Goal: Ask a question: Seek information or help from site administrators or community

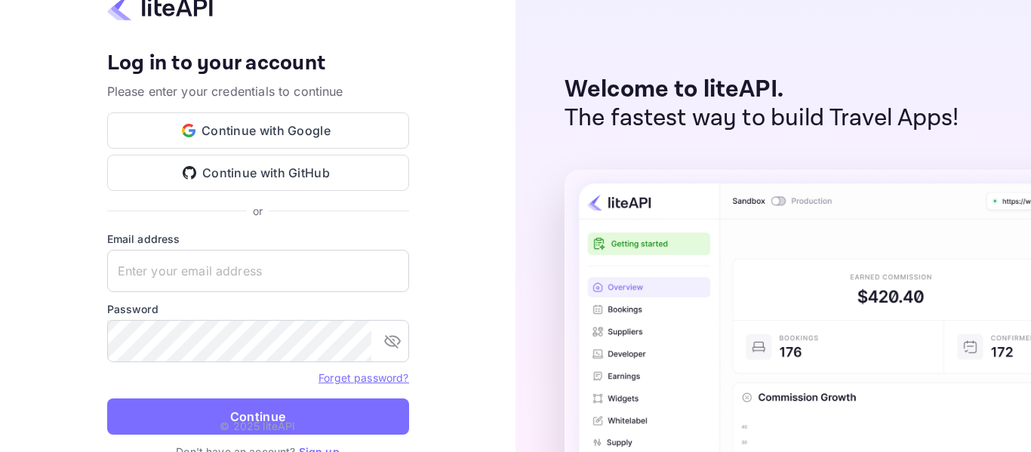
type input "[EMAIL_ADDRESS][DOMAIN_NAME]"
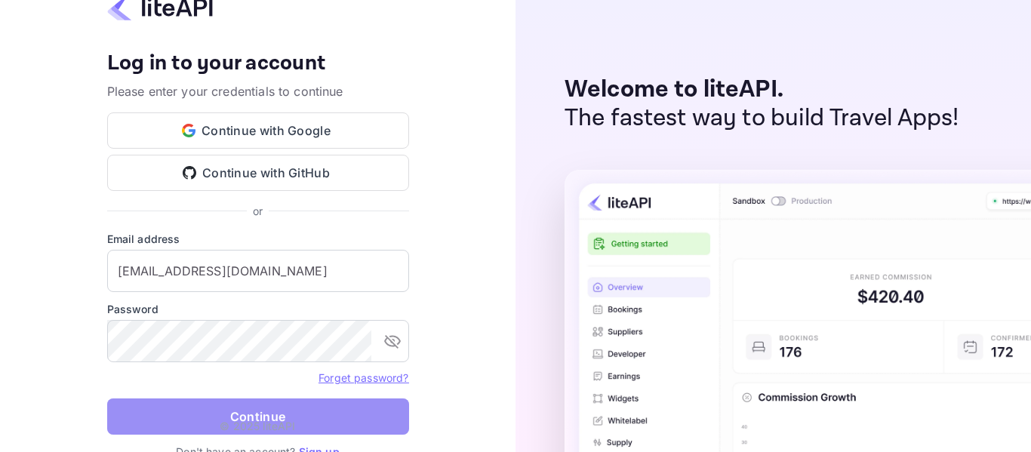
click at [263, 409] on button "Continue" at bounding box center [258, 417] width 302 height 36
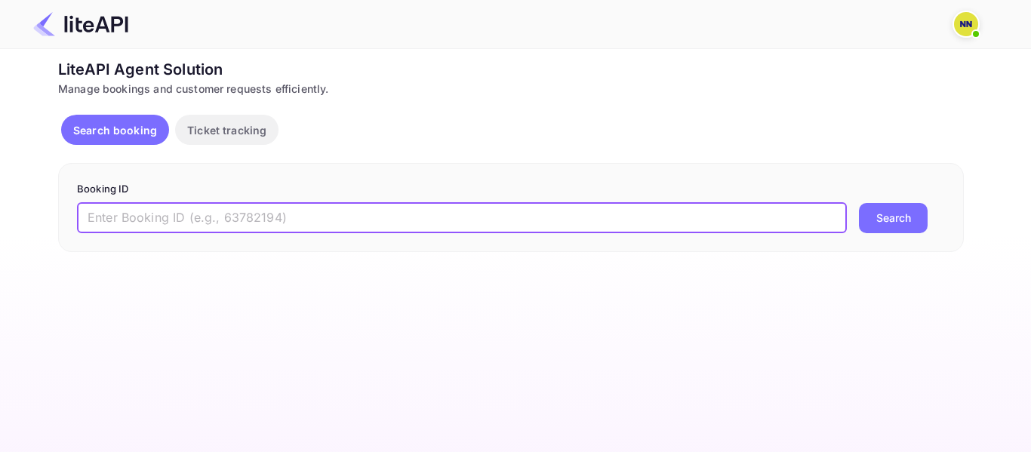
click at [186, 228] on input "text" at bounding box center [462, 218] width 770 height 30
paste input "8865941"
type input "8865941"
click at [914, 217] on button "Search" at bounding box center [893, 218] width 69 height 30
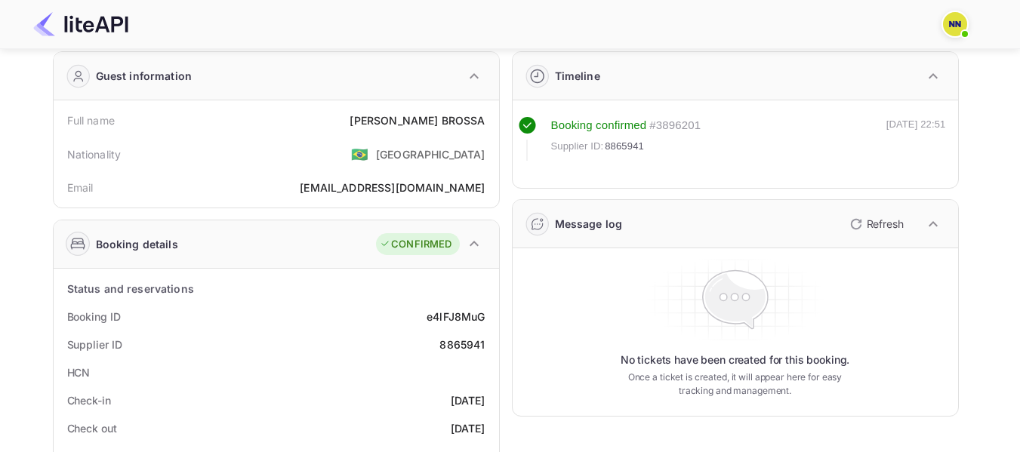
scroll to position [76, 0]
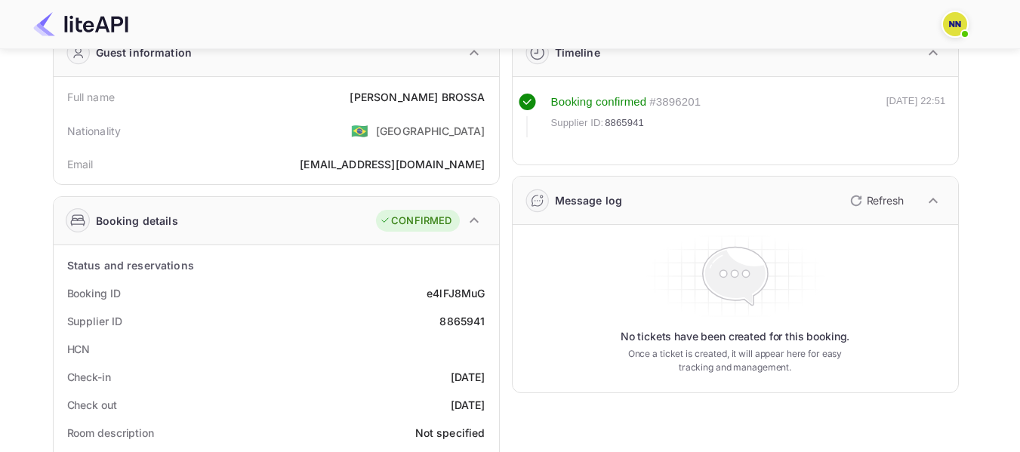
click at [436, 343] on div "HCN" at bounding box center [276, 349] width 433 height 28
click at [454, 343] on div "HCN" at bounding box center [276, 349] width 433 height 28
drag, startPoint x: 422, startPoint y: 344, endPoint x: 479, endPoint y: 349, distance: 56.9
click at [479, 349] on div "HCN" at bounding box center [276, 349] width 433 height 28
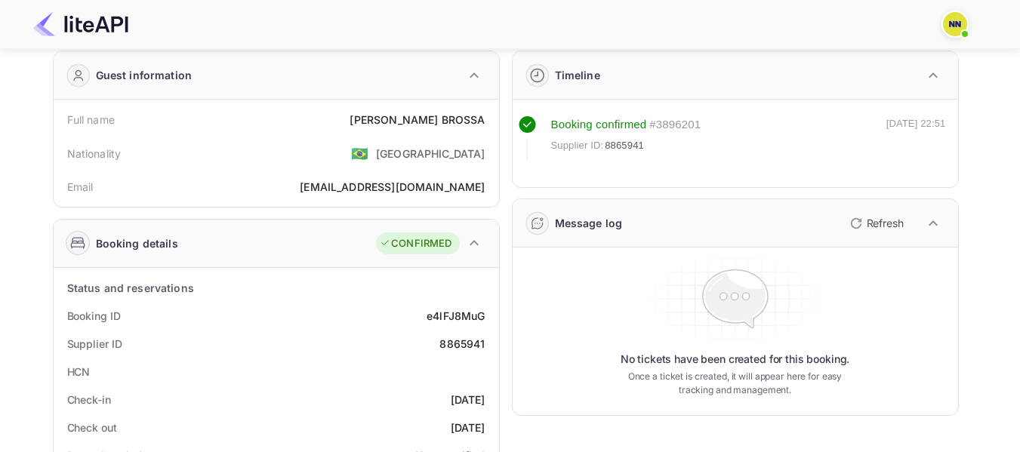
scroll to position [42, 0]
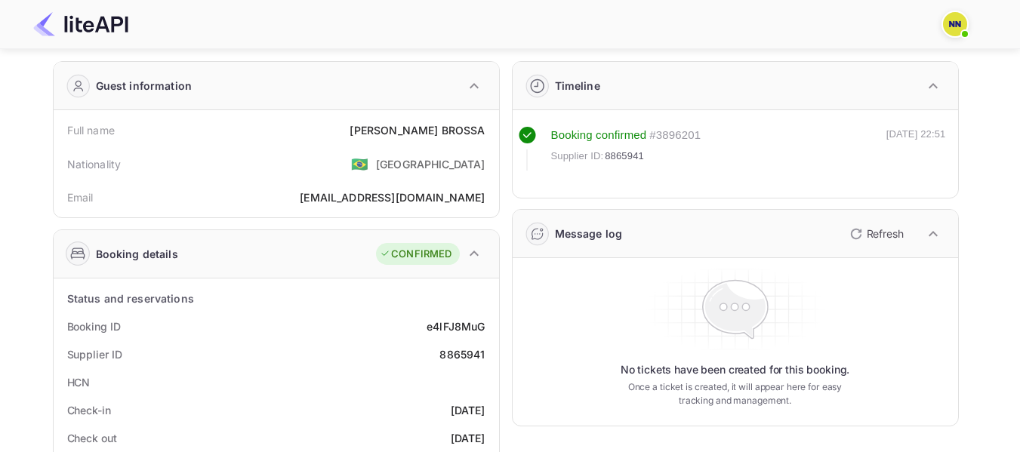
click at [690, 162] on div "Supplier ID: 8865941" at bounding box center [626, 156] width 150 height 15
click at [685, 139] on div "# 3896201" at bounding box center [674, 135] width 51 height 17
click at [686, 133] on div "# 3896201" at bounding box center [674, 135] width 51 height 17
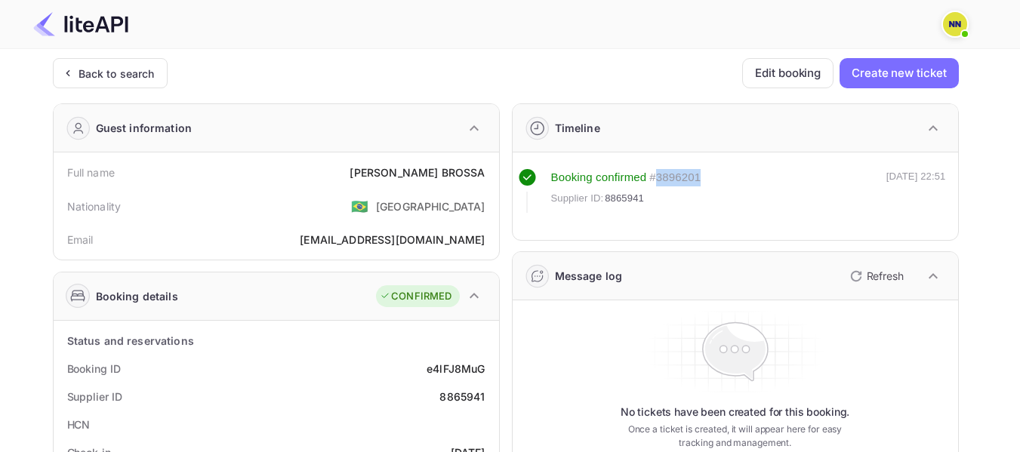
click at [929, 125] on icon "button" at bounding box center [933, 128] width 18 height 18
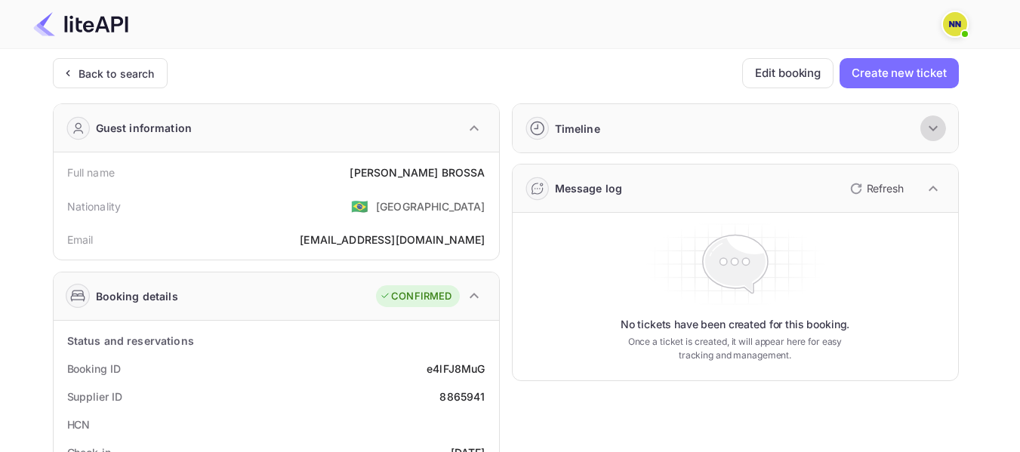
click at [929, 125] on icon "button" at bounding box center [933, 128] width 18 height 18
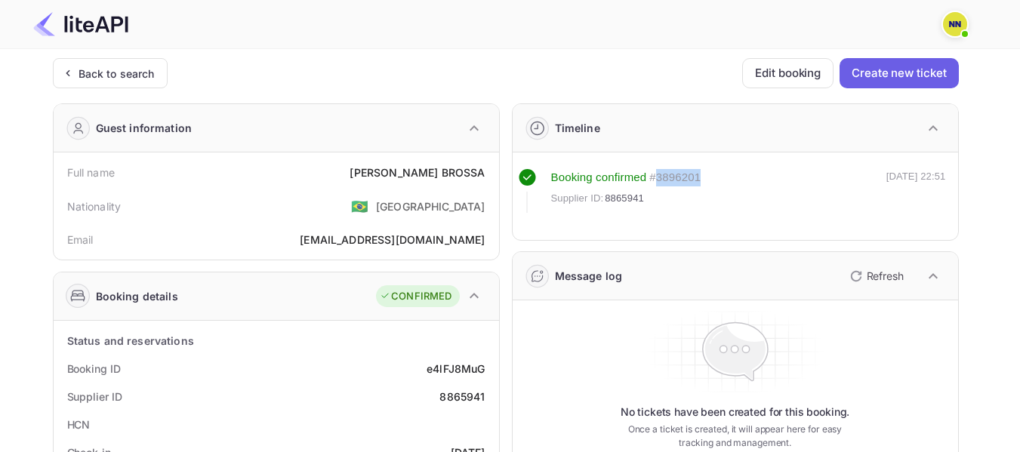
click at [882, 82] on button "Create new ticket" at bounding box center [899, 73] width 119 height 30
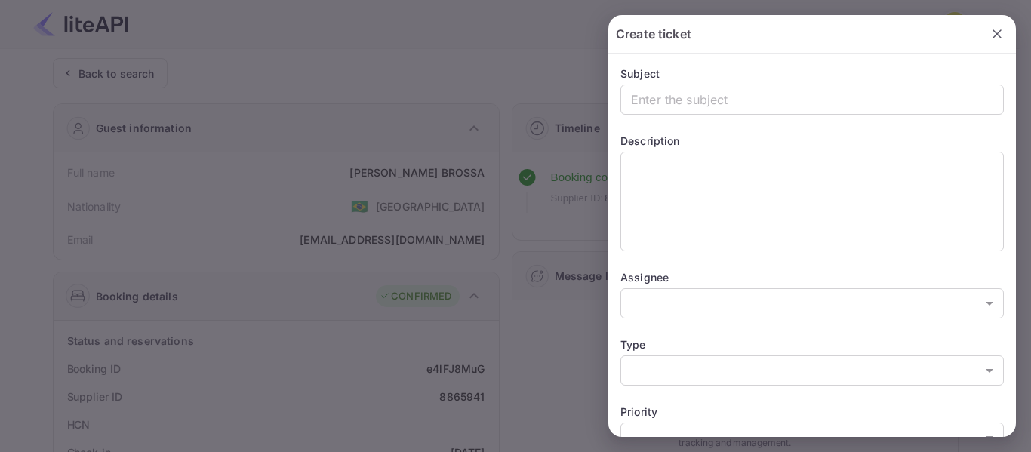
click at [547, 216] on div at bounding box center [515, 226] width 1031 height 452
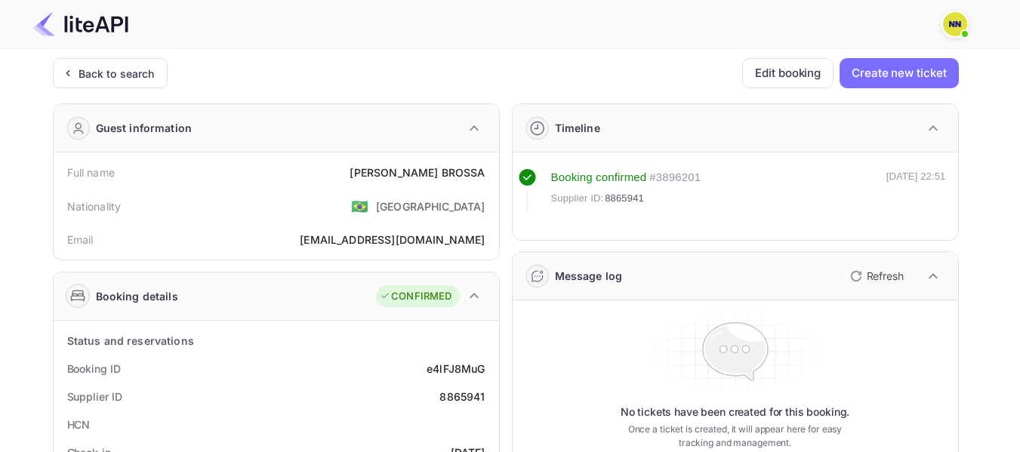
click at [864, 269] on button "Refresh" at bounding box center [875, 276] width 69 height 24
click at [564, 199] on span "Supplier ID:" at bounding box center [577, 198] width 53 height 15
click at [525, 175] on rect at bounding box center [527, 177] width 17 height 17
click at [643, 183] on div "Booking confirmed" at bounding box center [599, 177] width 96 height 17
click at [678, 180] on div "# 3896201" at bounding box center [674, 177] width 51 height 17
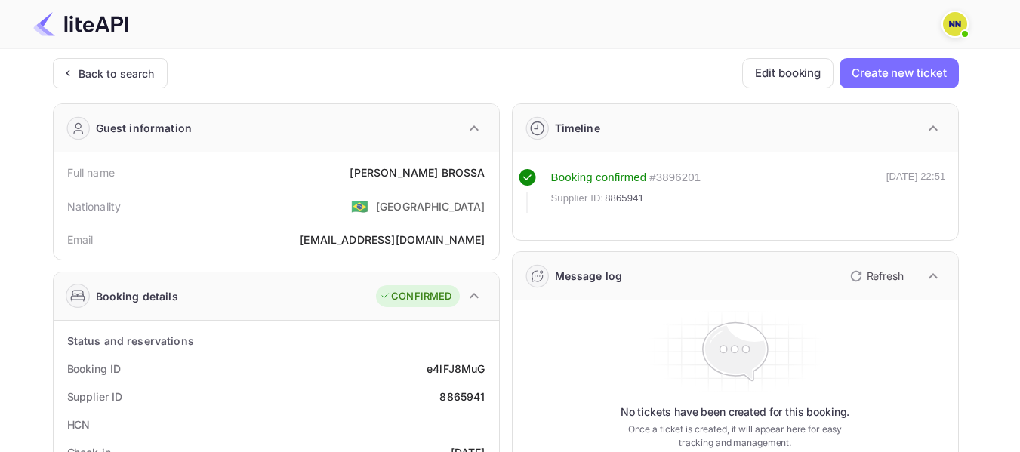
click at [678, 180] on div "# 3896201" at bounding box center [674, 177] width 51 height 17
copy div "3896201"
click at [913, 74] on button "Create new ticket" at bounding box center [899, 73] width 119 height 30
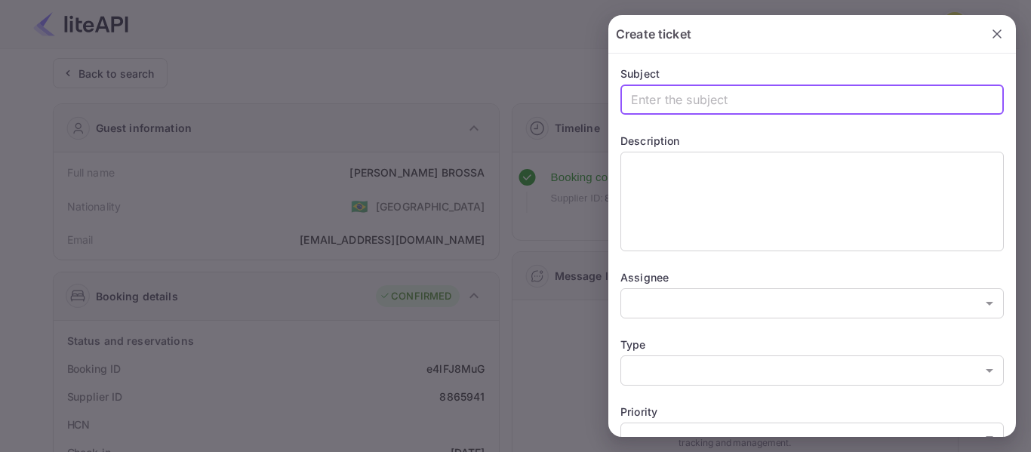
click at [692, 97] on input "text" at bounding box center [813, 100] width 384 height 30
type input "Need HCN"
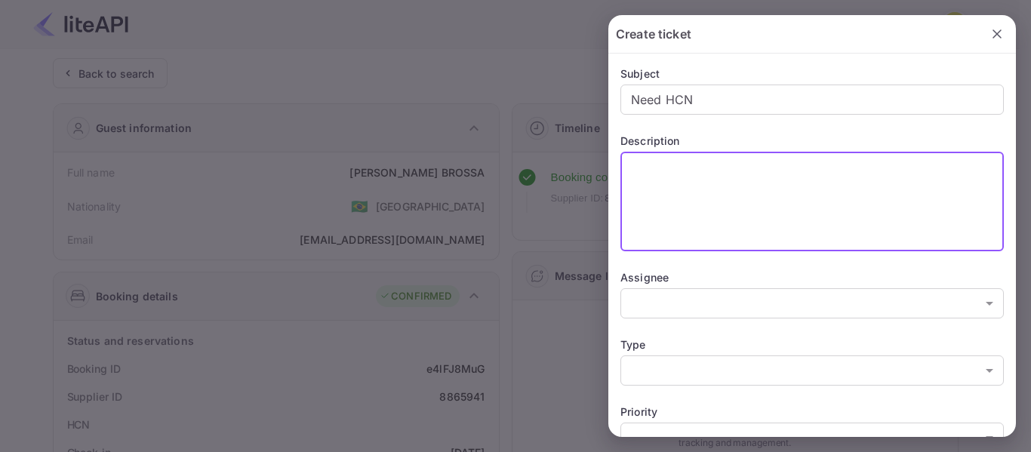
click at [692, 186] on textarea at bounding box center [812, 202] width 362 height 87
type textarea "Kindly share HCN"
click at [683, 326] on div "Subject Need HCN ​ Description Kindly share HCN x ​ Assignee ​ ​ Type ​ ​ Prior…" at bounding box center [813, 377] width 408 height 646
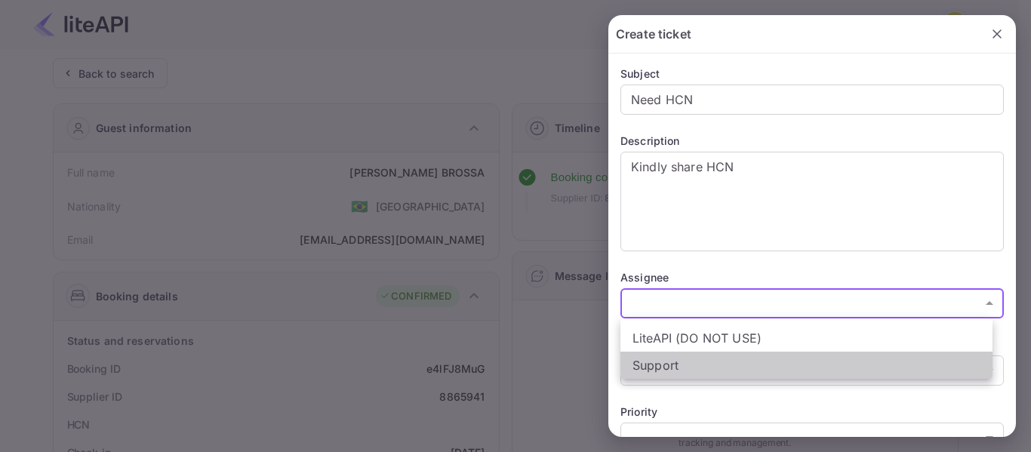
click at [679, 360] on li "Support" at bounding box center [807, 365] width 372 height 27
type input "21712371091601"
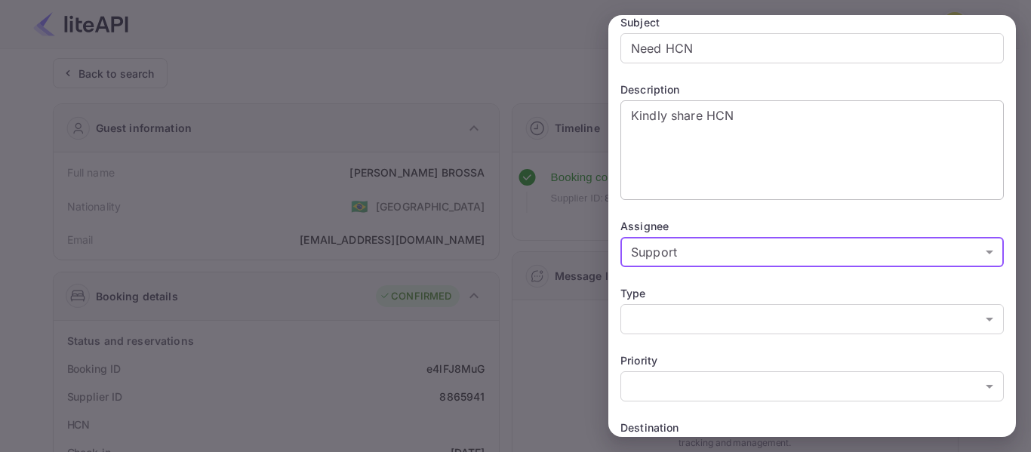
scroll to position [76, 0]
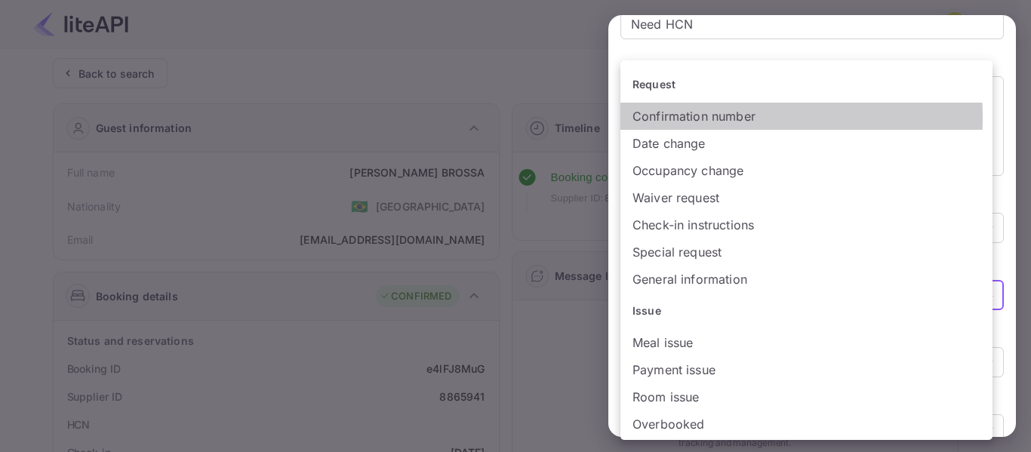
click at [692, 118] on li "Confirmation number" at bounding box center [807, 116] width 372 height 27
type input "Confirmation_number"
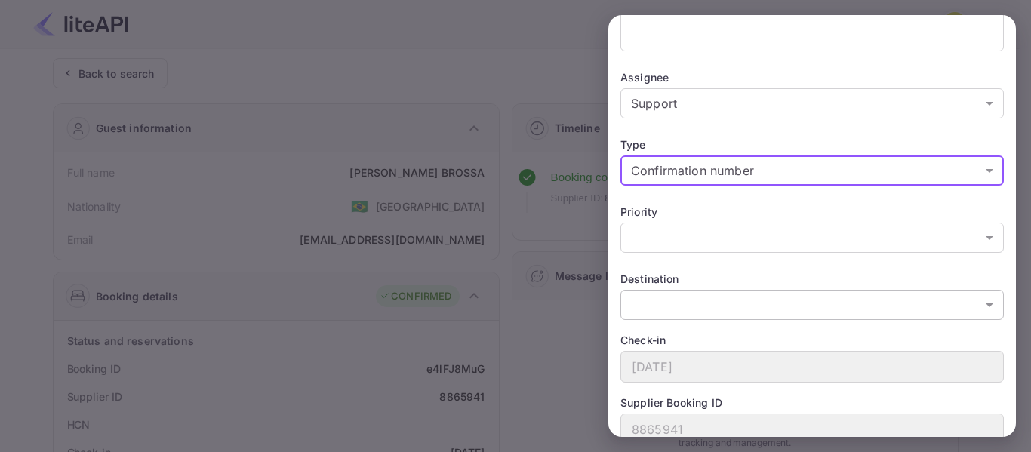
scroll to position [227, 0]
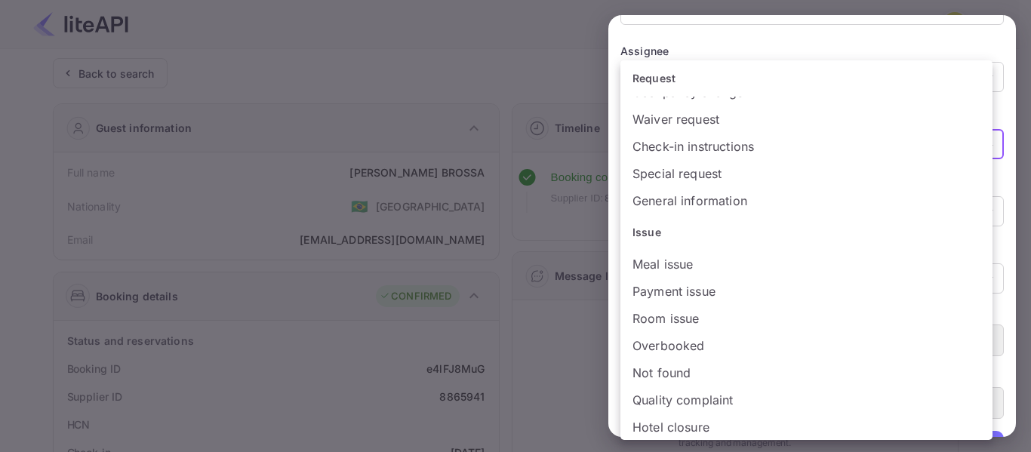
scroll to position [106, 0]
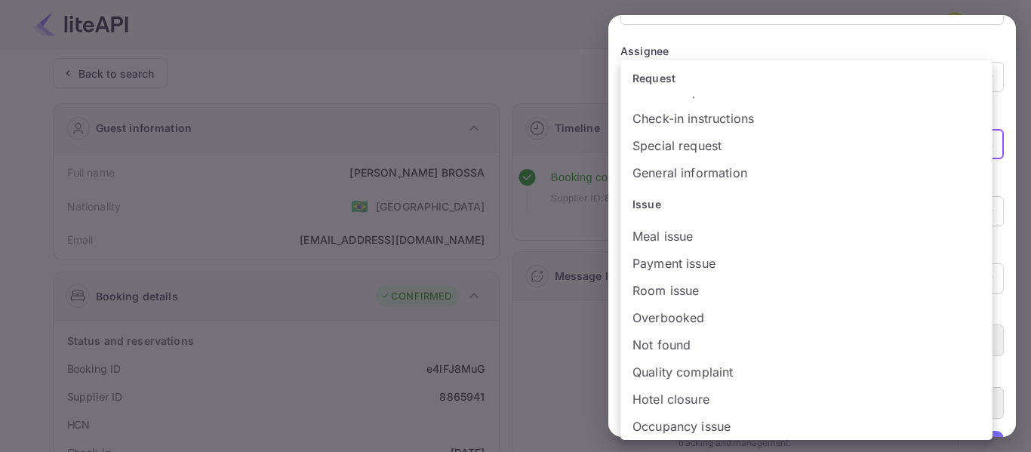
click at [540, 344] on div at bounding box center [515, 226] width 1031 height 452
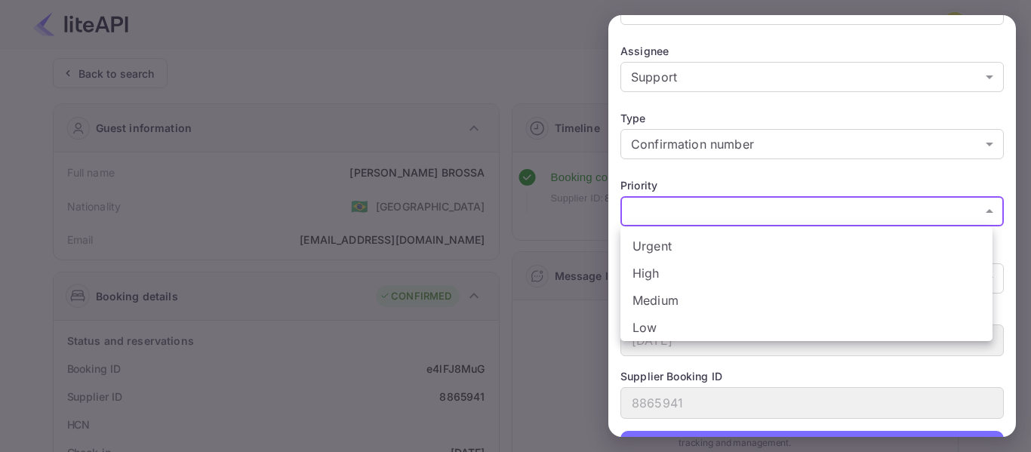
click at [691, 244] on li "Urgent" at bounding box center [807, 246] width 372 height 27
type input "urgent"
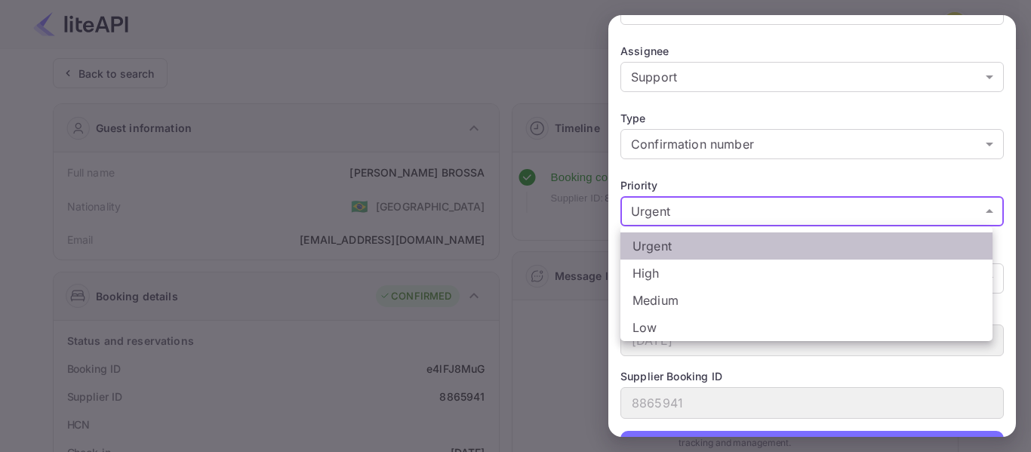
click at [684, 248] on li "Urgent" at bounding box center [807, 246] width 372 height 27
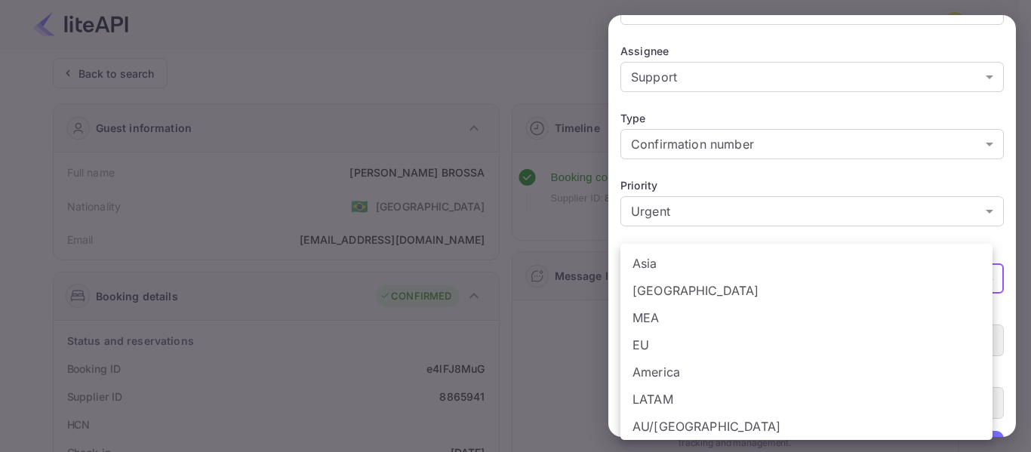
click at [549, 323] on div at bounding box center [515, 226] width 1031 height 452
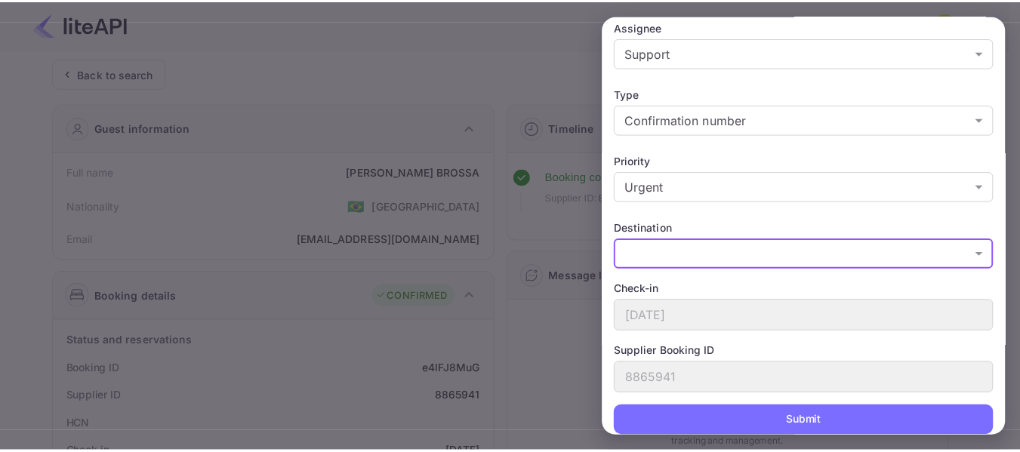
scroll to position [263, 0]
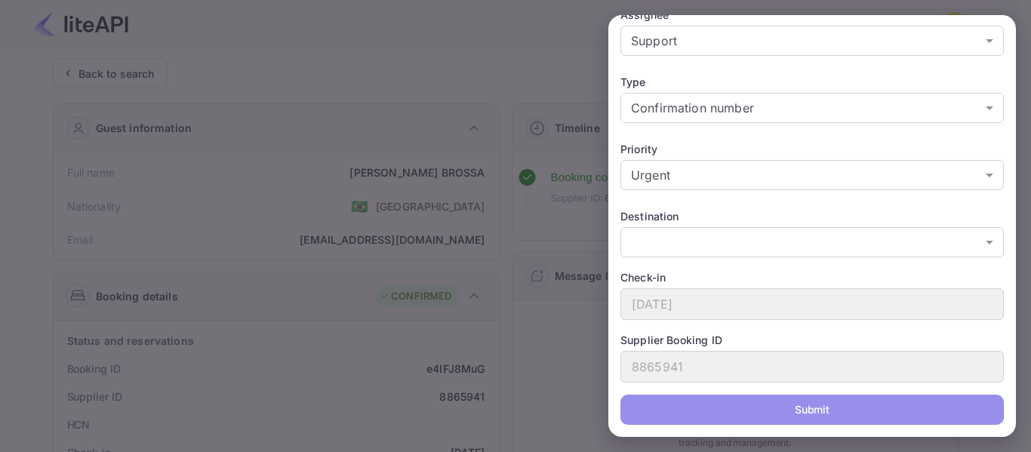
click at [812, 405] on button "Submit" at bounding box center [813, 410] width 384 height 30
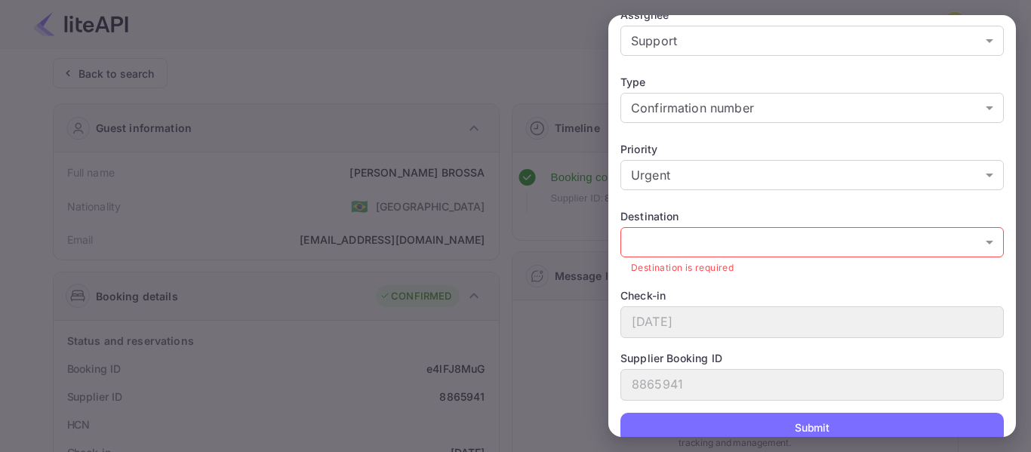
click at [674, 257] on div "​ ​ Destination is required" at bounding box center [813, 251] width 384 height 48
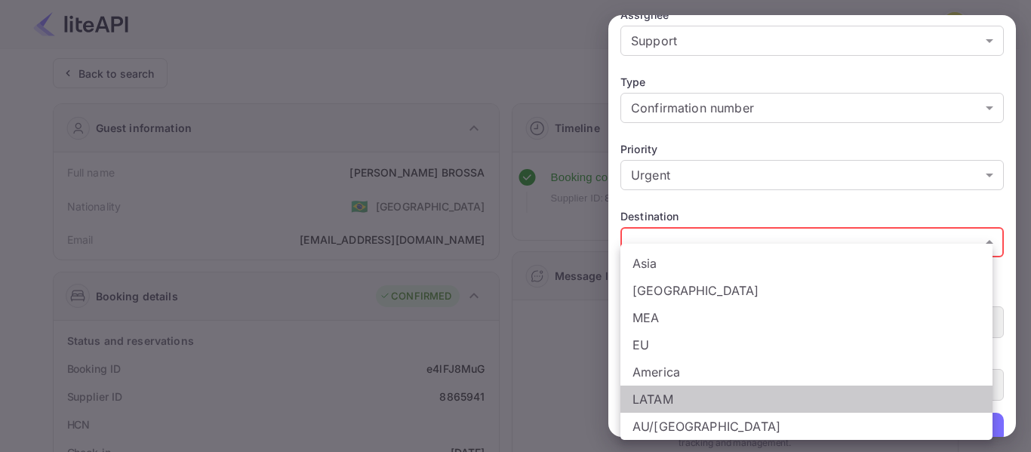
click at [671, 387] on li "LATAM" at bounding box center [807, 399] width 372 height 27
type input "LATAM"
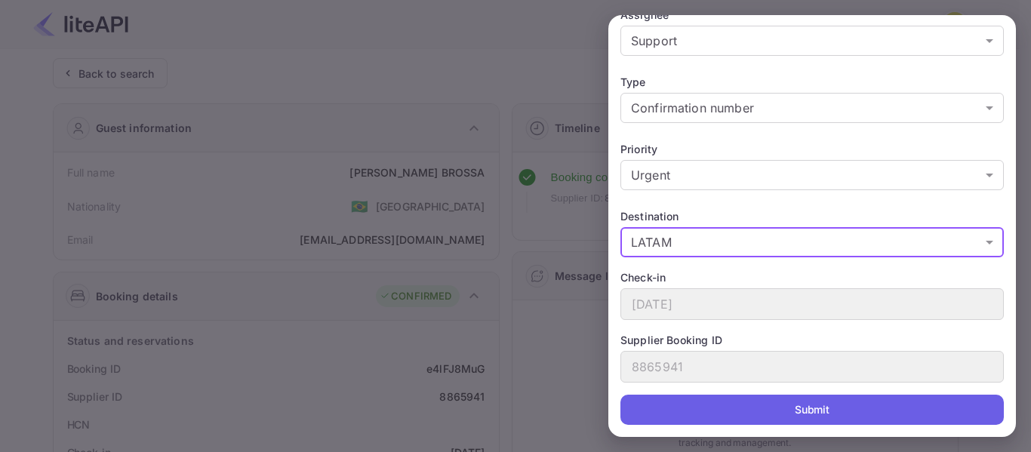
click at [794, 415] on button "Submit" at bounding box center [813, 410] width 384 height 30
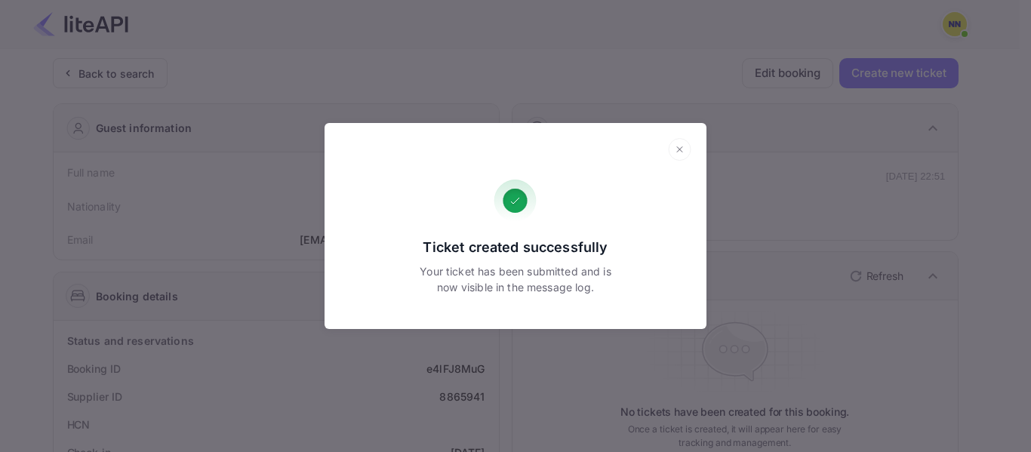
click at [683, 146] on icon at bounding box center [679, 149] width 23 height 23
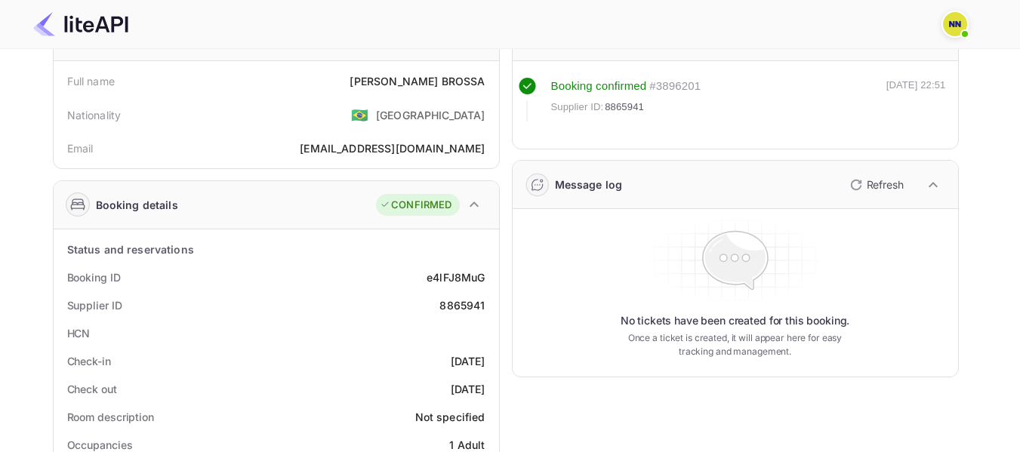
scroll to position [0, 0]
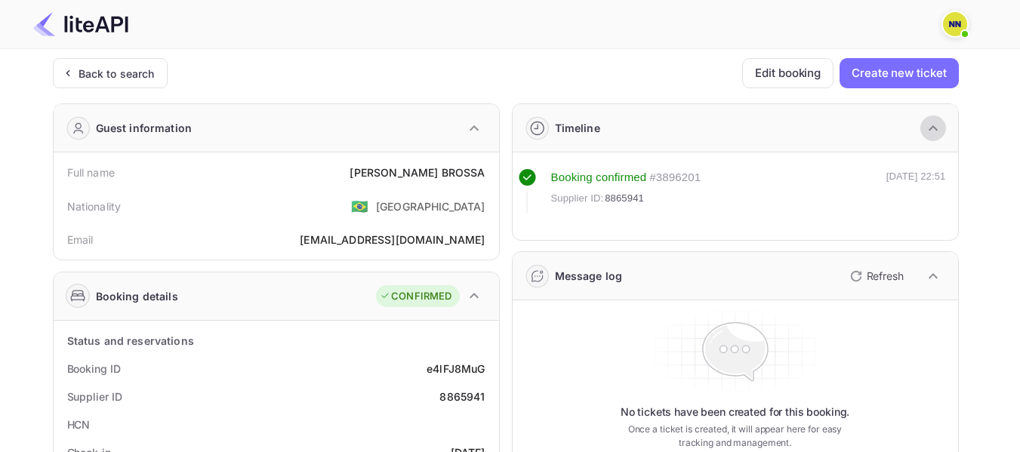
click at [933, 126] on icon "button" at bounding box center [933, 127] width 9 height 5
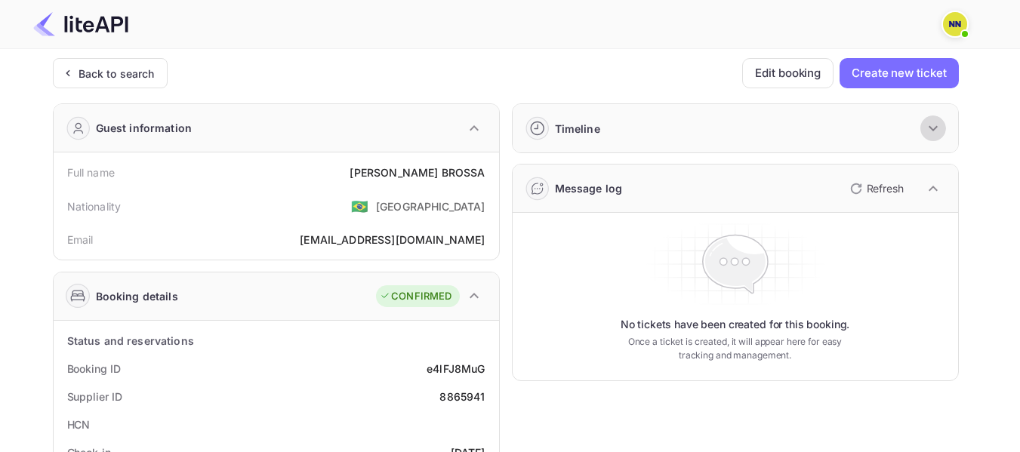
click at [933, 126] on icon "button" at bounding box center [933, 128] width 18 height 18
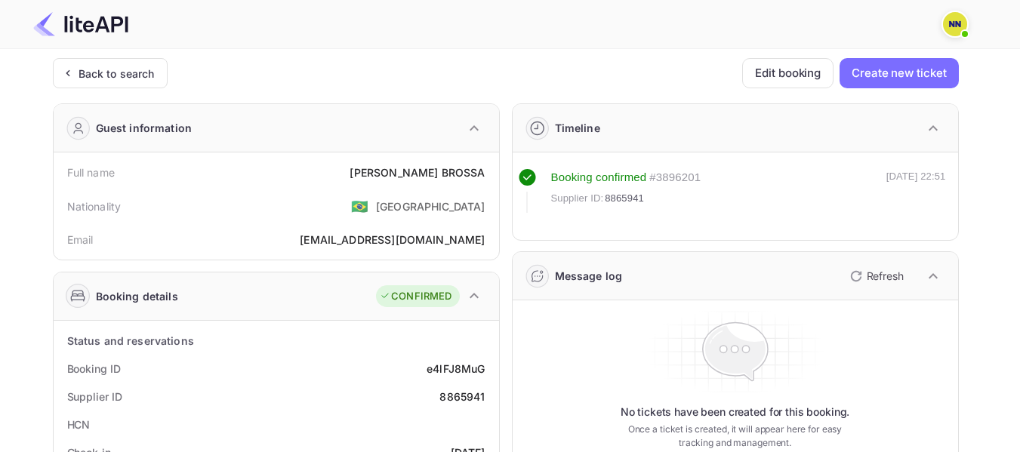
click at [962, 24] on img at bounding box center [955, 24] width 24 height 24
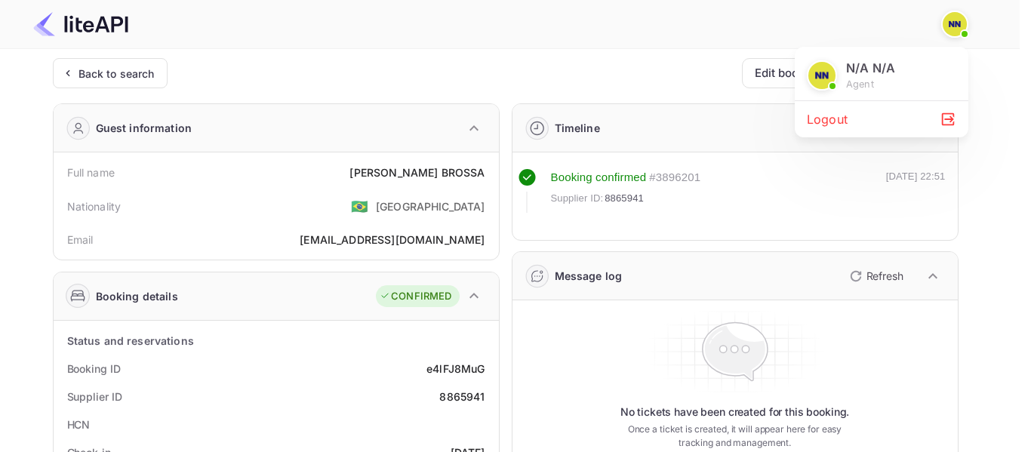
click at [962, 23] on div at bounding box center [515, 226] width 1031 height 452
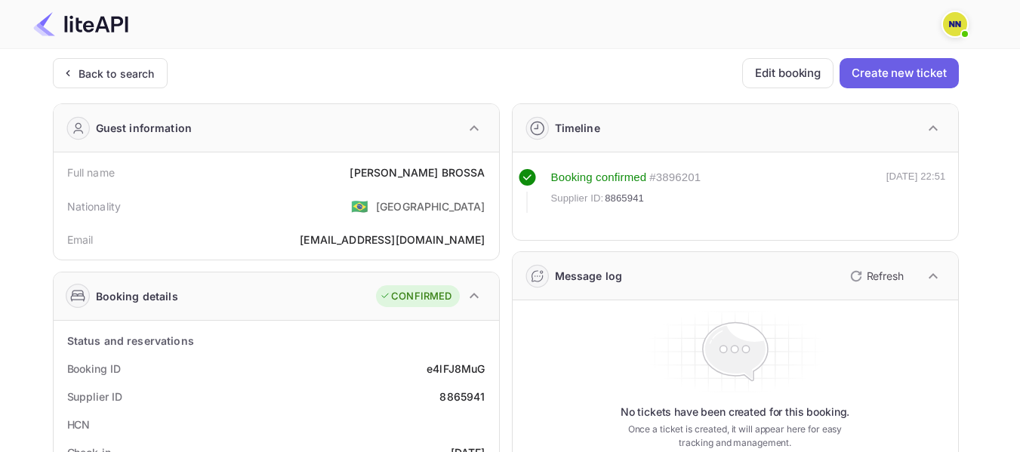
click at [905, 79] on button "Create new ticket" at bounding box center [899, 73] width 119 height 30
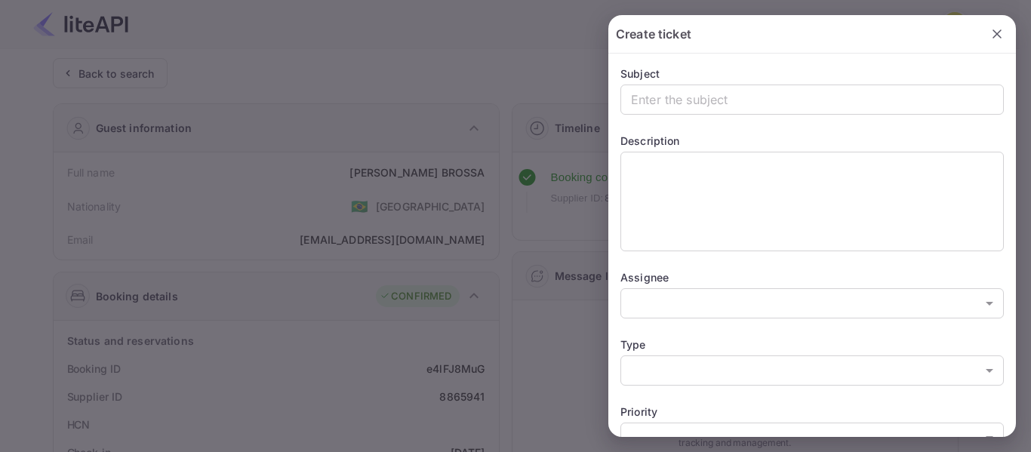
click at [994, 33] on icon "button" at bounding box center [998, 34] width 8 height 8
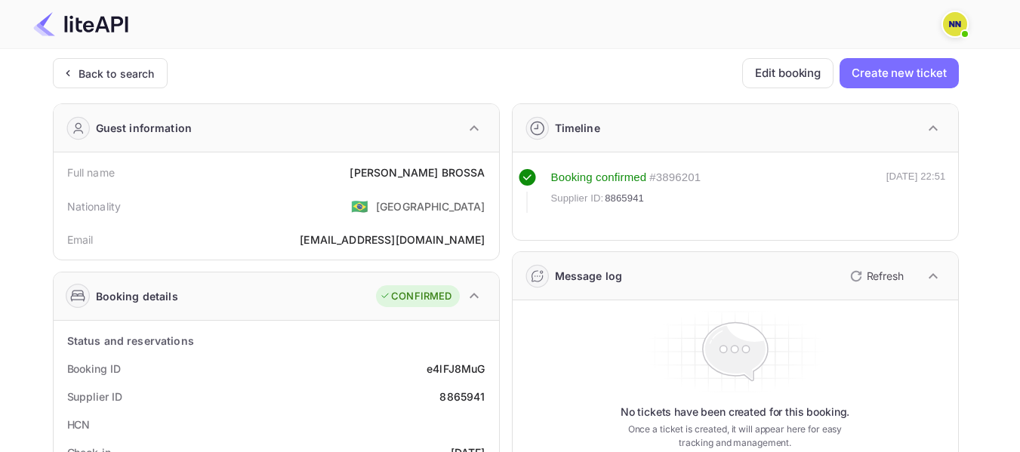
click at [649, 204] on div "Supplier ID: 8865941" at bounding box center [626, 198] width 150 height 15
click at [578, 196] on span "Supplier ID:" at bounding box center [577, 198] width 53 height 15
click at [576, 196] on span "Supplier ID:" at bounding box center [577, 198] width 53 height 15
click at [573, 194] on span "Supplier ID:" at bounding box center [577, 198] width 53 height 15
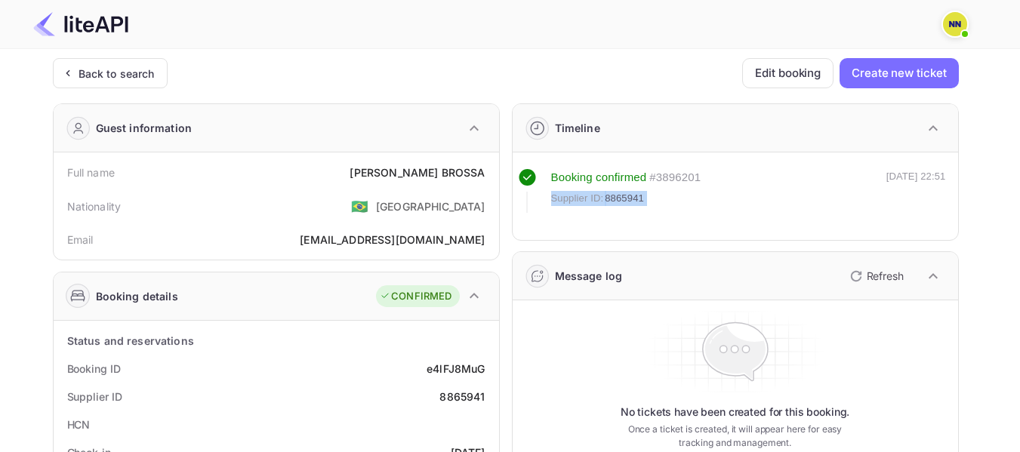
drag, startPoint x: 573, startPoint y: 194, endPoint x: 631, endPoint y: 195, distance: 58.1
click at [631, 195] on div "Supplier ID: 8865941" at bounding box center [626, 198] width 150 height 15
click at [631, 225] on div "Booking confirmed # 3896201 Supplier ID: 8865941 [DATE] 22:51" at bounding box center [735, 201] width 433 height 65
click at [531, 177] on rect at bounding box center [527, 177] width 17 height 17
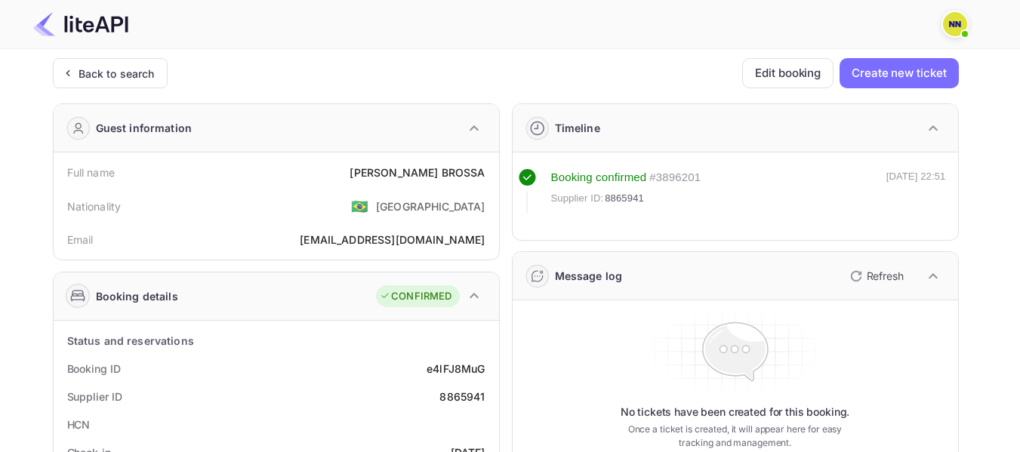
click at [627, 197] on span "8865941" at bounding box center [624, 198] width 39 height 15
copy span "8865941"
click at [628, 197] on span "8865941" at bounding box center [624, 198] width 39 height 15
click at [119, 77] on div "Back to search" at bounding box center [117, 74] width 76 height 16
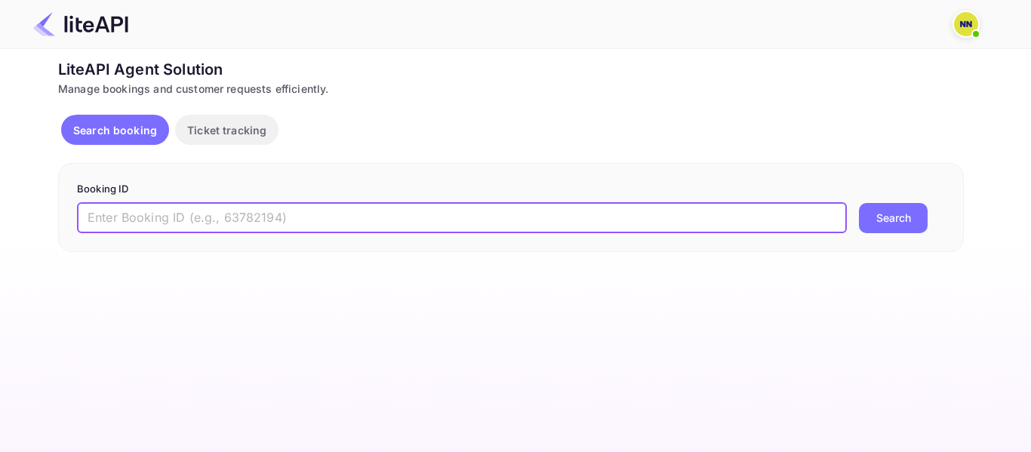
click at [137, 217] on input "text" at bounding box center [462, 218] width 770 height 30
paste input "8866339"
type input "8866339"
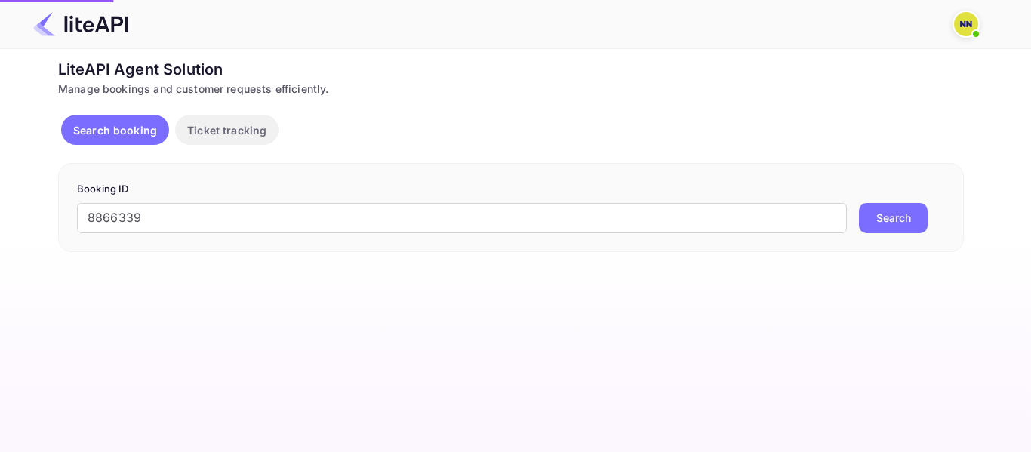
click at [872, 228] on button "Search" at bounding box center [893, 218] width 69 height 30
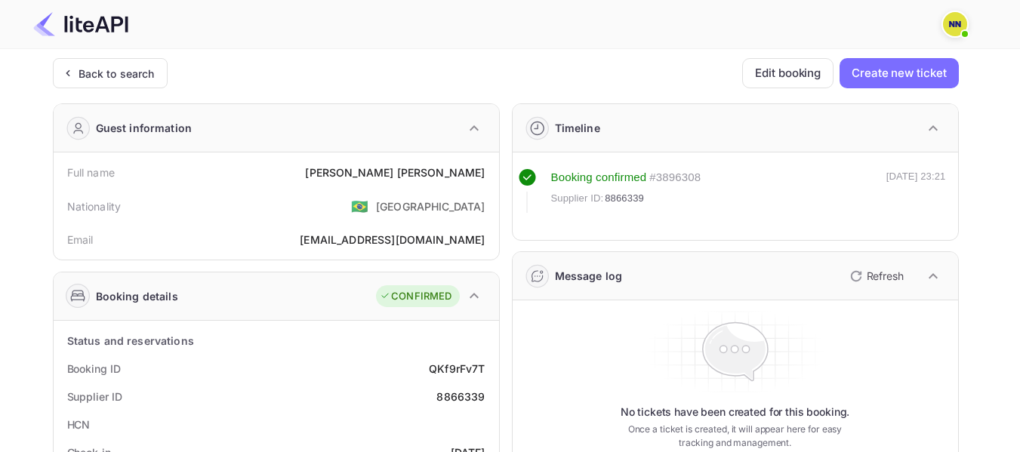
click at [465, 413] on div "HCN" at bounding box center [276, 425] width 433 height 28
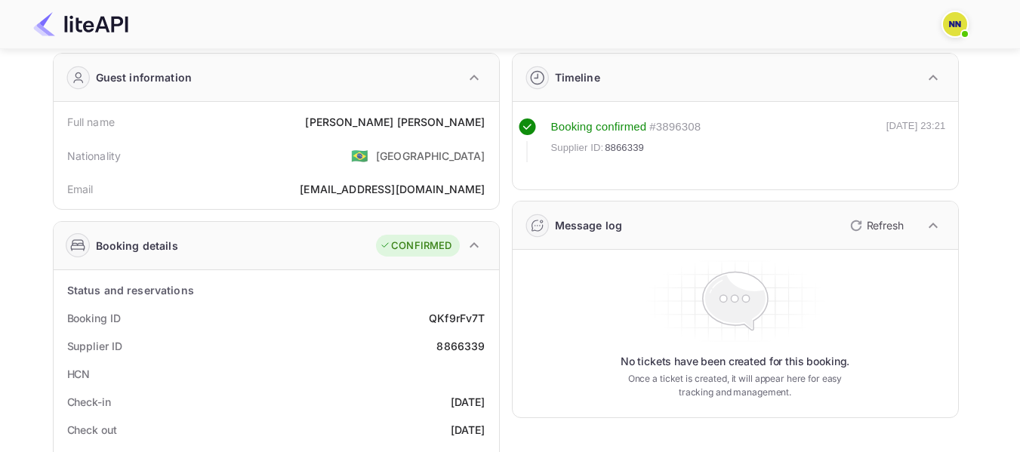
scroll to position [76, 0]
